Goal: Obtain resource: Download file/media

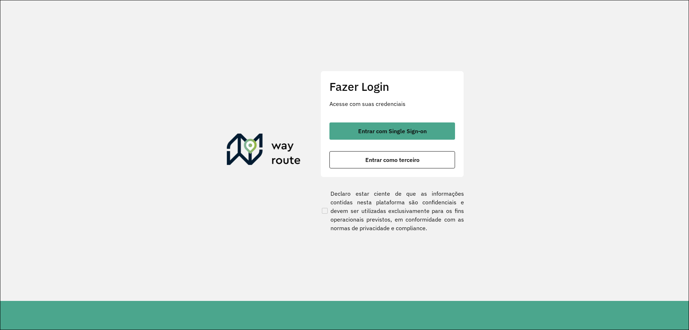
click at [421, 137] on button "Entrar com Single Sign-on" at bounding box center [393, 130] width 126 height 17
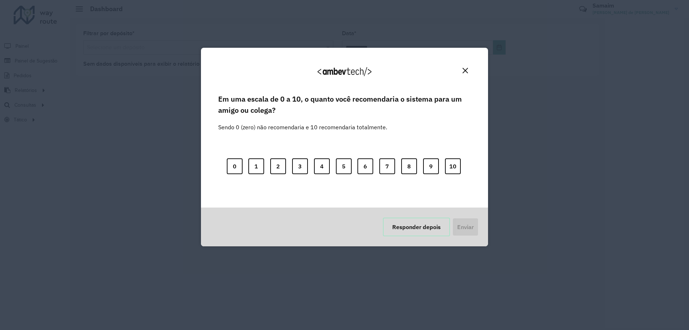
click at [422, 223] on button "Responder depois" at bounding box center [416, 227] width 67 height 19
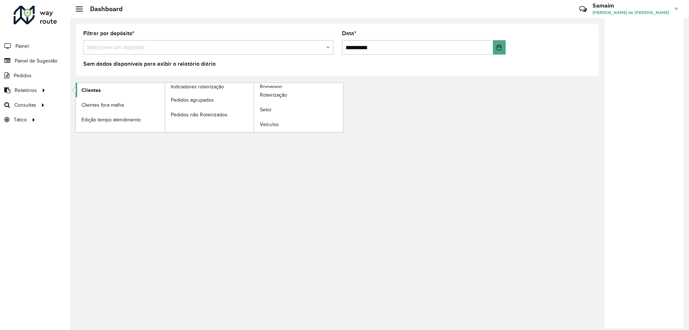
click at [113, 94] on link "Clientes" at bounding box center [120, 90] width 89 height 14
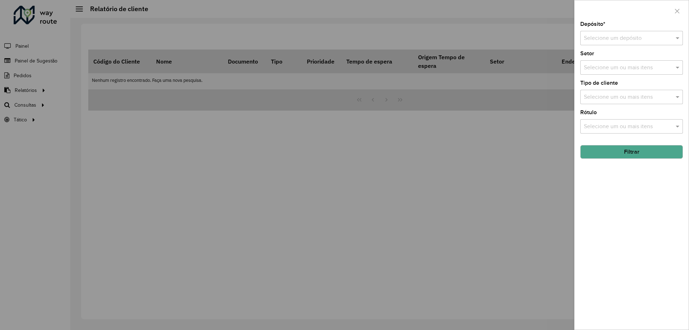
click at [23, 90] on div at bounding box center [344, 165] width 689 height 330
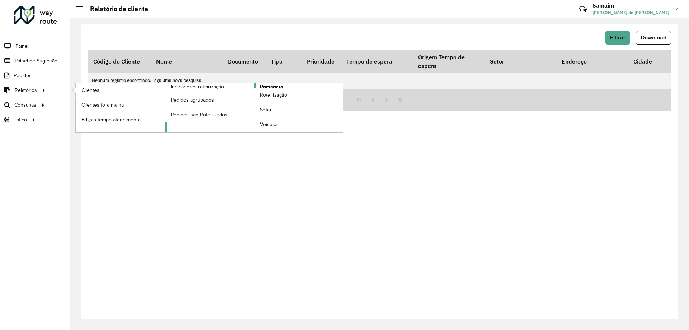
click at [266, 87] on span "Romaneio" at bounding box center [271, 87] width 23 height 8
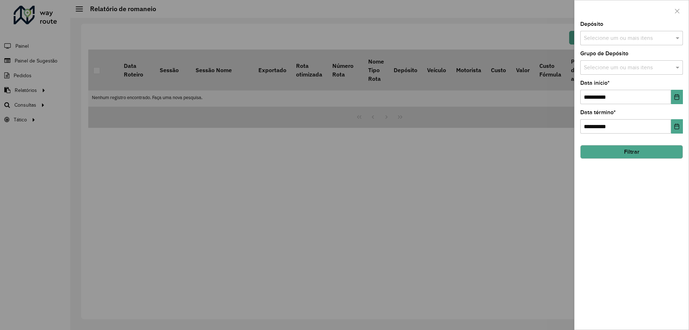
click at [628, 47] on div "**********" at bounding box center [632, 176] width 114 height 308
click at [624, 42] on input "text" at bounding box center [628, 38] width 92 height 9
click at [608, 64] on button "Selecionar Todos" at bounding box center [606, 60] width 46 height 11
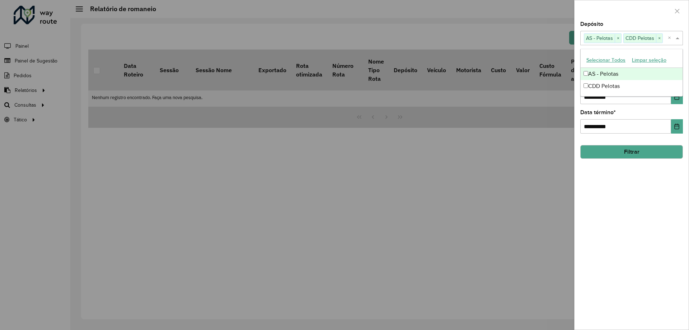
click at [609, 29] on div "Depósito Selecione um ou mais itens AS - Pelotas × CDD Pelotas × ×" at bounding box center [631, 34] width 103 height 24
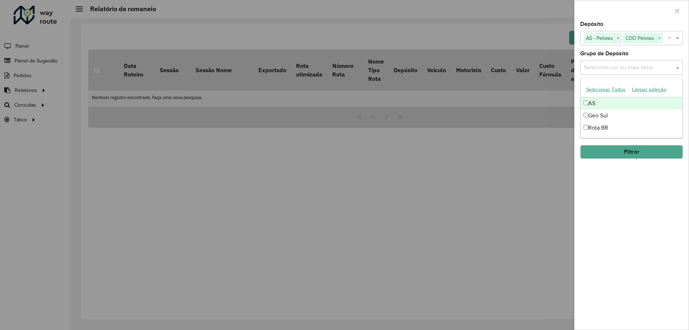
click at [615, 63] on div "Selecione um ou mais itens" at bounding box center [631, 67] width 103 height 14
click at [602, 87] on button "Selecionar Todos" at bounding box center [606, 89] width 46 height 11
click at [623, 9] on div at bounding box center [632, 10] width 114 height 21
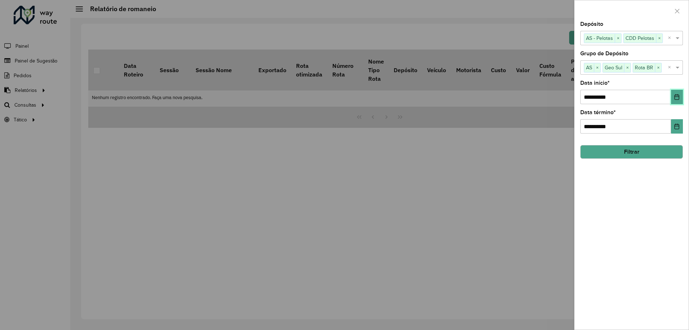
click at [671, 92] on button "Choose Date" at bounding box center [677, 97] width 12 height 14
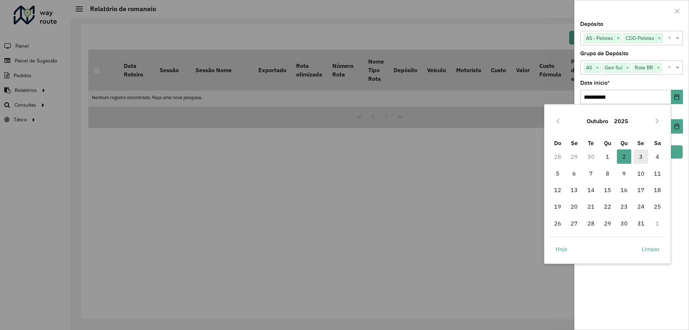
click at [643, 155] on span "3" at bounding box center [641, 156] width 14 height 14
type input "**********"
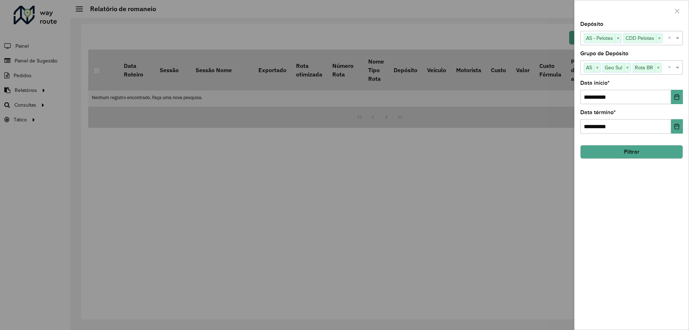
click at [639, 154] on button "Filtrar" at bounding box center [631, 152] width 103 height 14
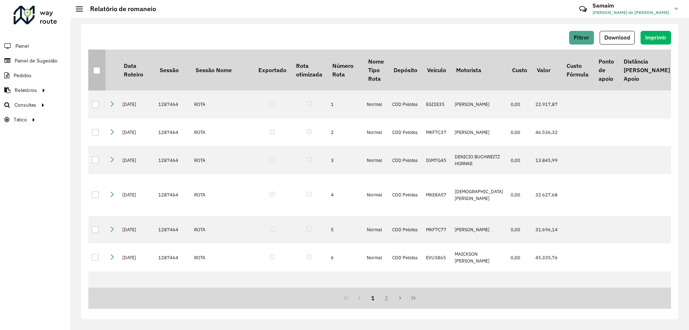
click at [99, 75] on th at bounding box center [96, 70] width 17 height 41
click at [99, 74] on div at bounding box center [96, 70] width 7 height 7
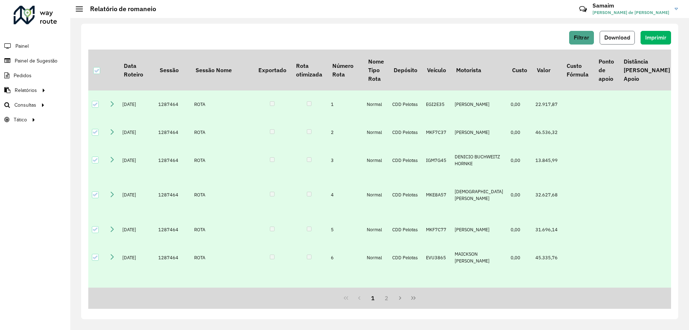
click at [606, 39] on span "Download" at bounding box center [617, 37] width 26 height 6
